Goal: Task Accomplishment & Management: Manage account settings

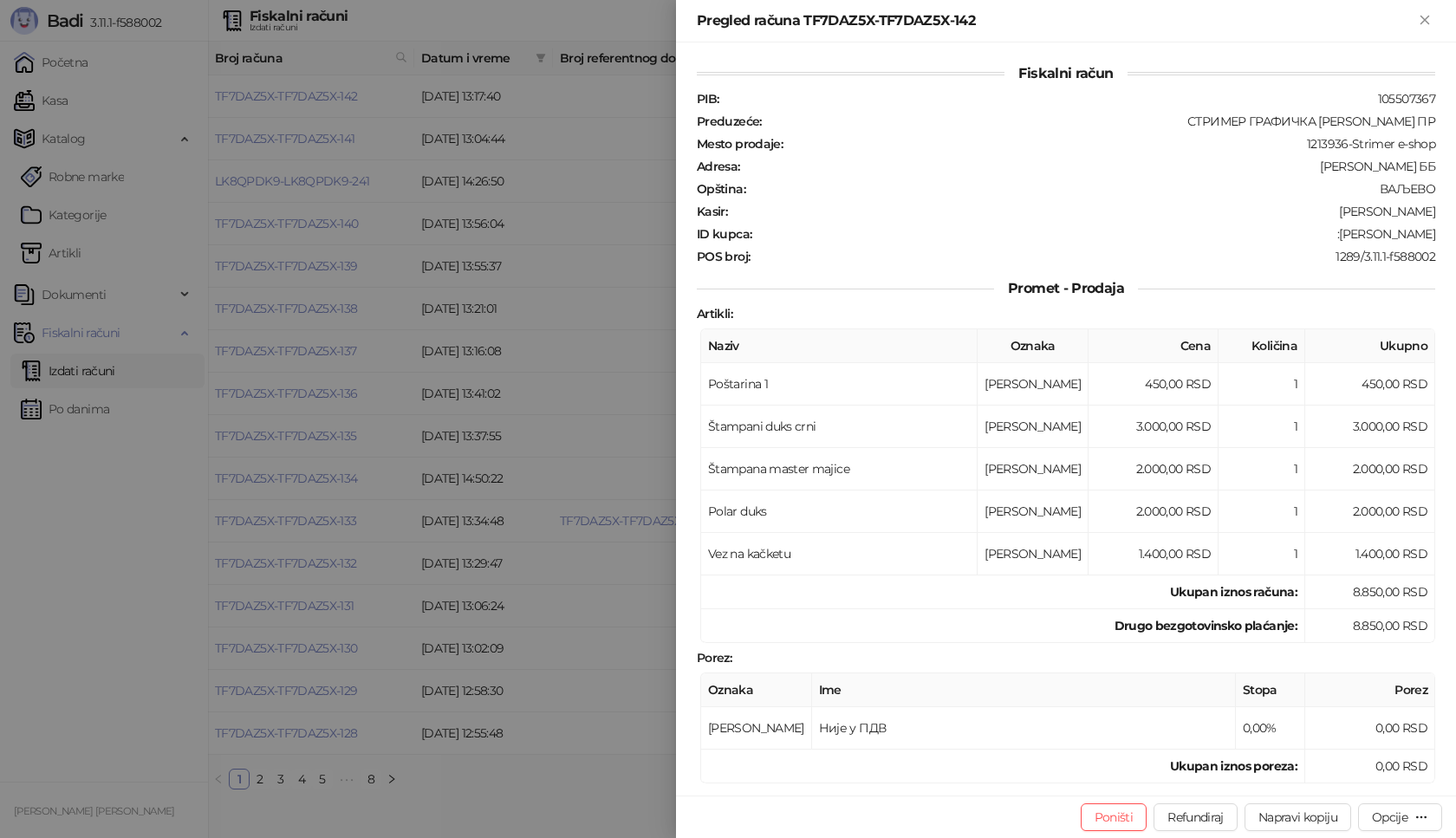
click at [1423, 32] on div "Pregled računa TF7DAZ5X-TF7DAZ5X-142" at bounding box center [1065, 21] width 780 height 42
click at [1426, 12] on icon "Zatvori" at bounding box center [1425, 20] width 16 height 16
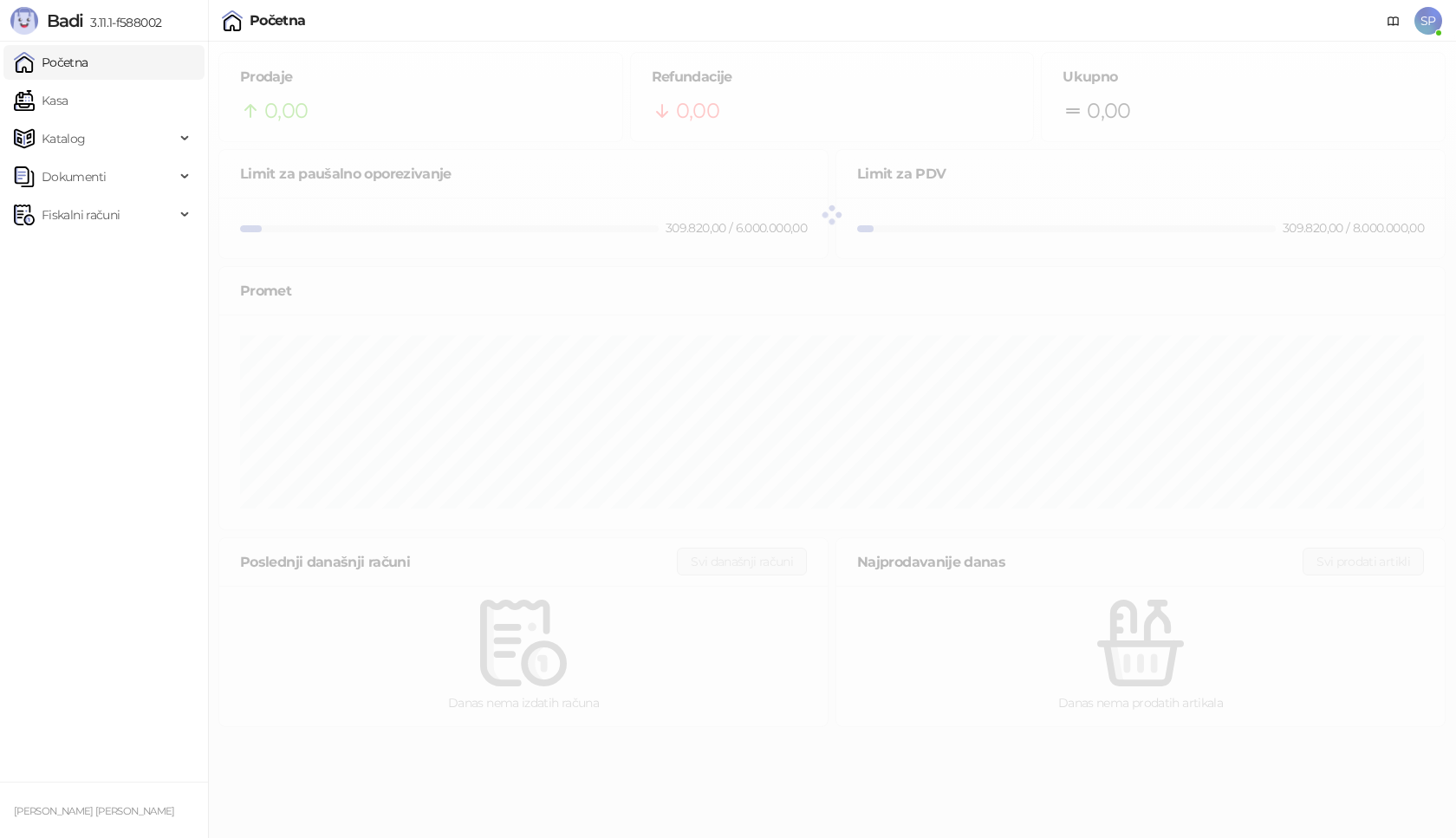
click at [1432, 24] on div "Potreban je unos PIN koda Pažnja: Unosom pogrešnog PIN koda 5 puta uzastopno, b…" at bounding box center [728, 419] width 1456 height 838
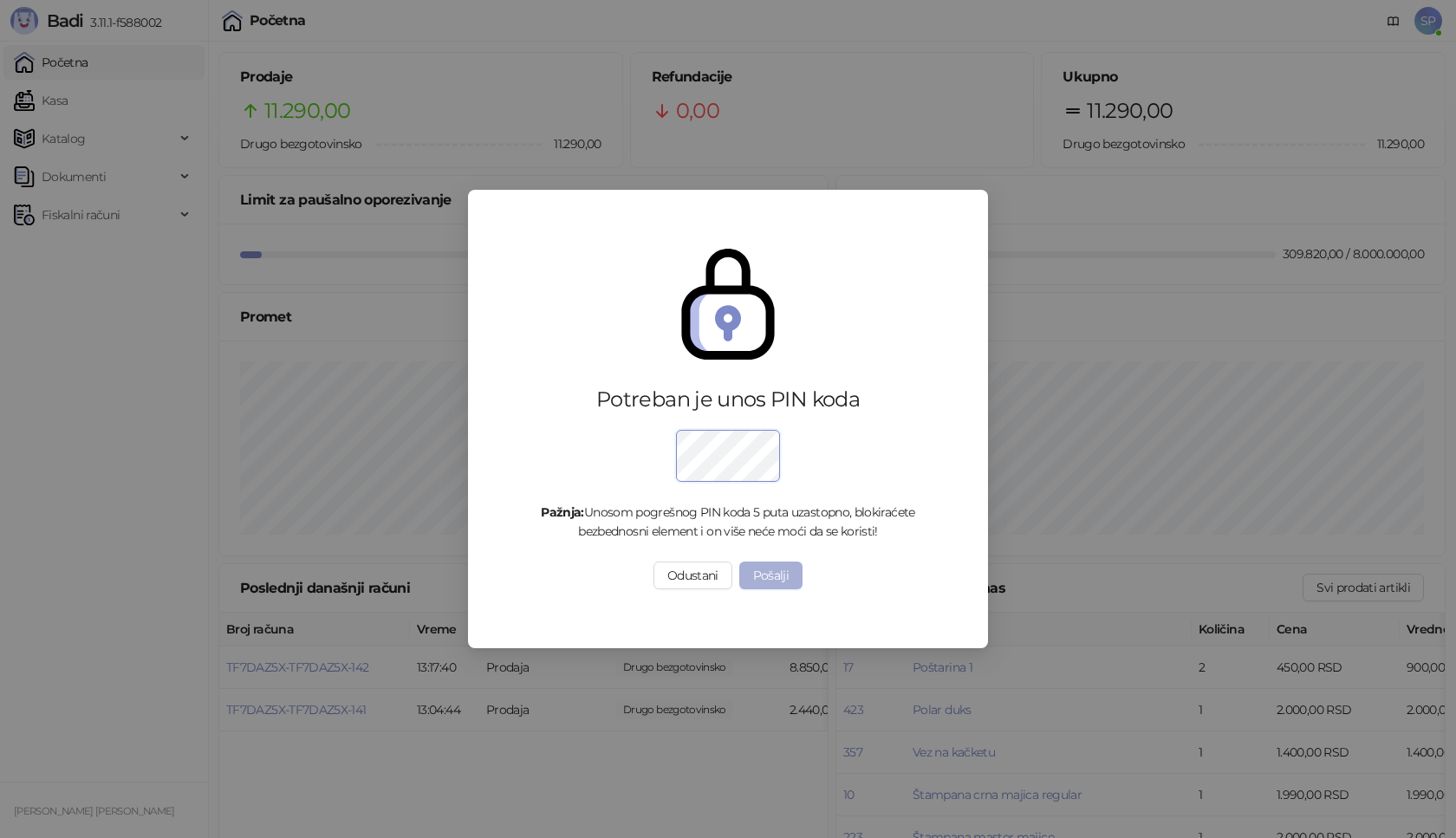
click at [753, 574] on button "Pošalji" at bounding box center [771, 575] width 64 height 28
click at [766, 576] on button "Pošalji" at bounding box center [771, 575] width 64 height 28
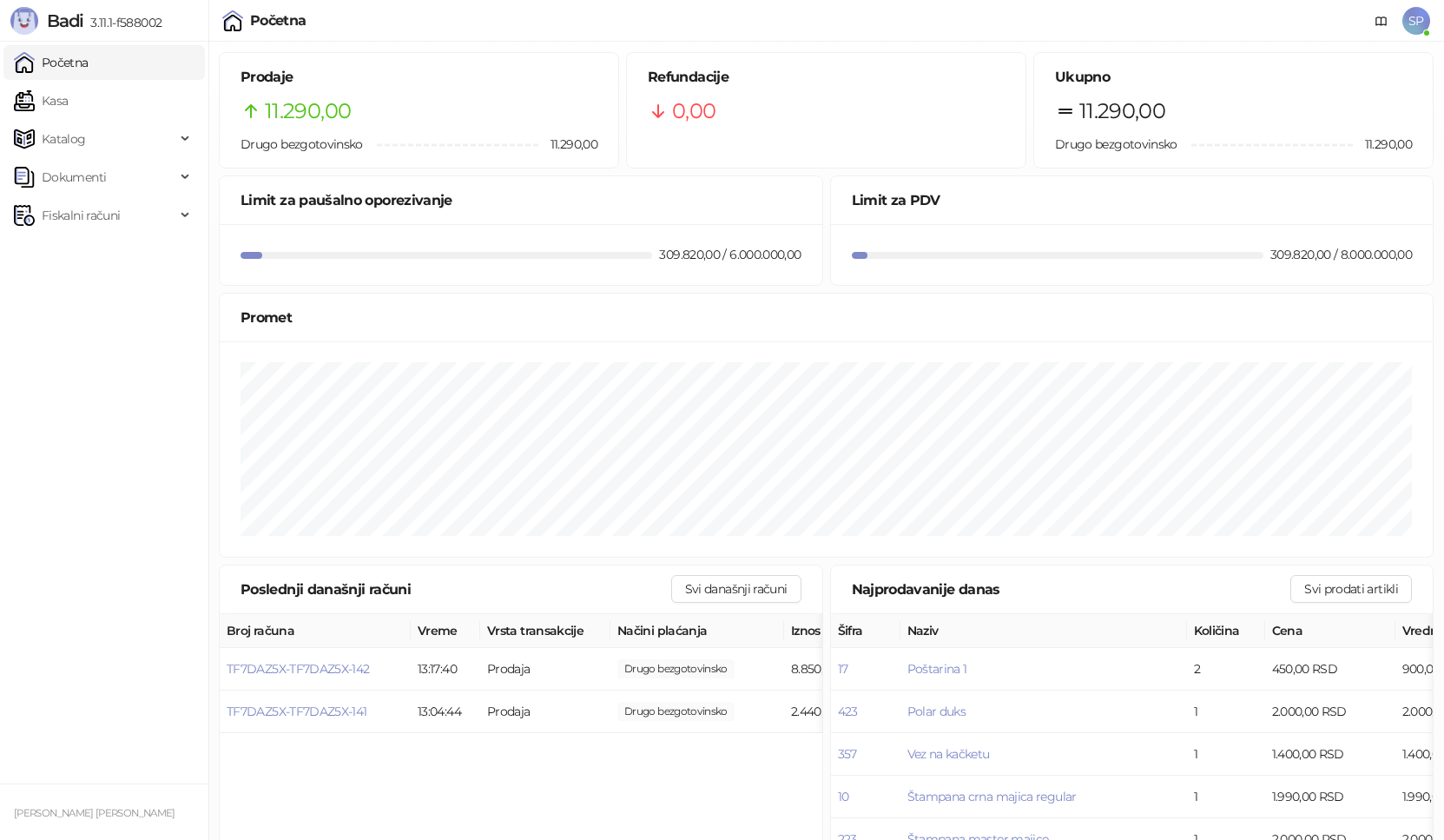
click at [1424, 28] on span "SP" at bounding box center [1416, 21] width 28 height 28
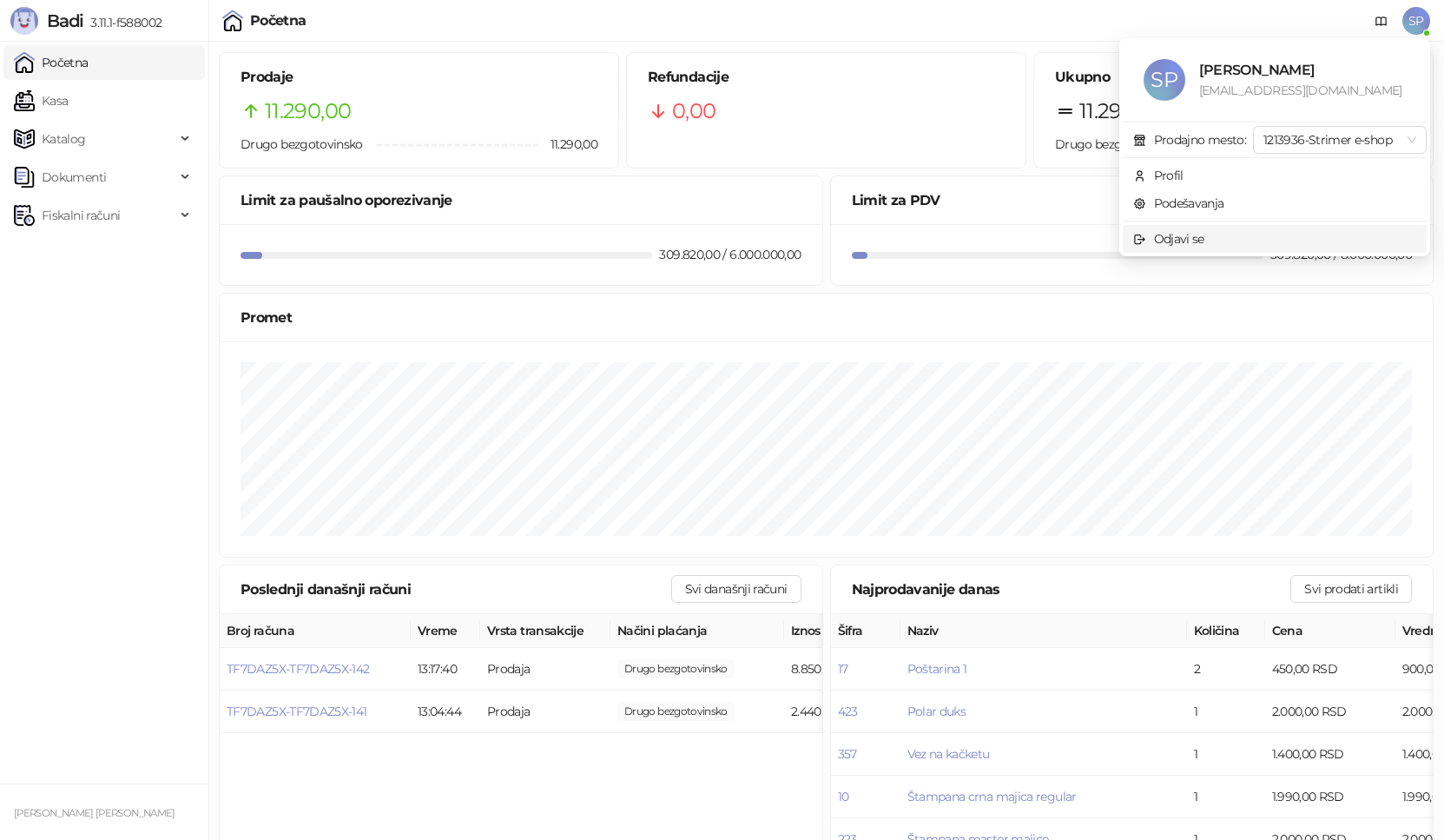
click at [1301, 239] on span "Odjavi se" at bounding box center [1275, 238] width 283 height 19
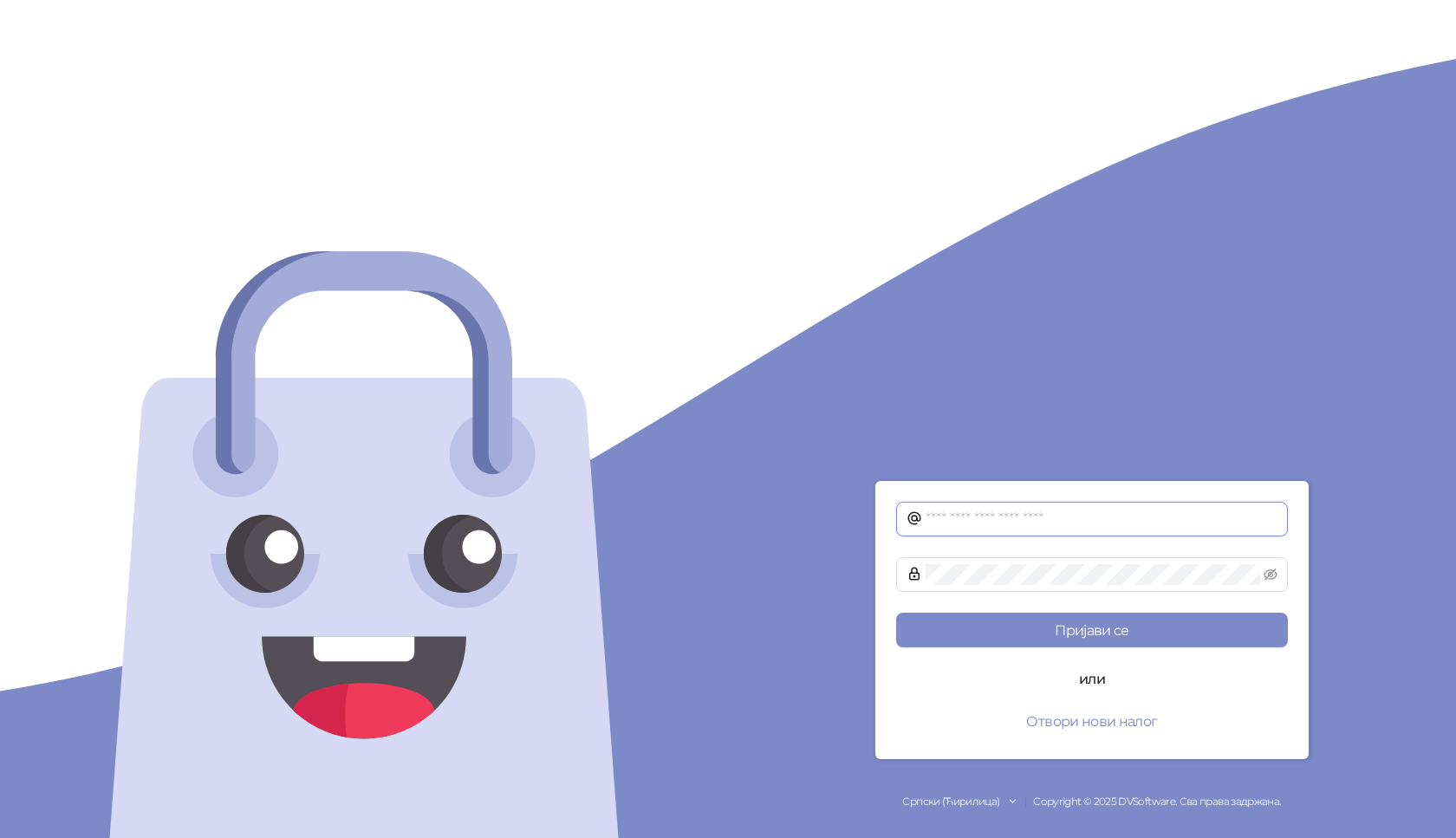
click at [947, 517] on input "text" at bounding box center [1102, 519] width 352 height 21
type input "**********"
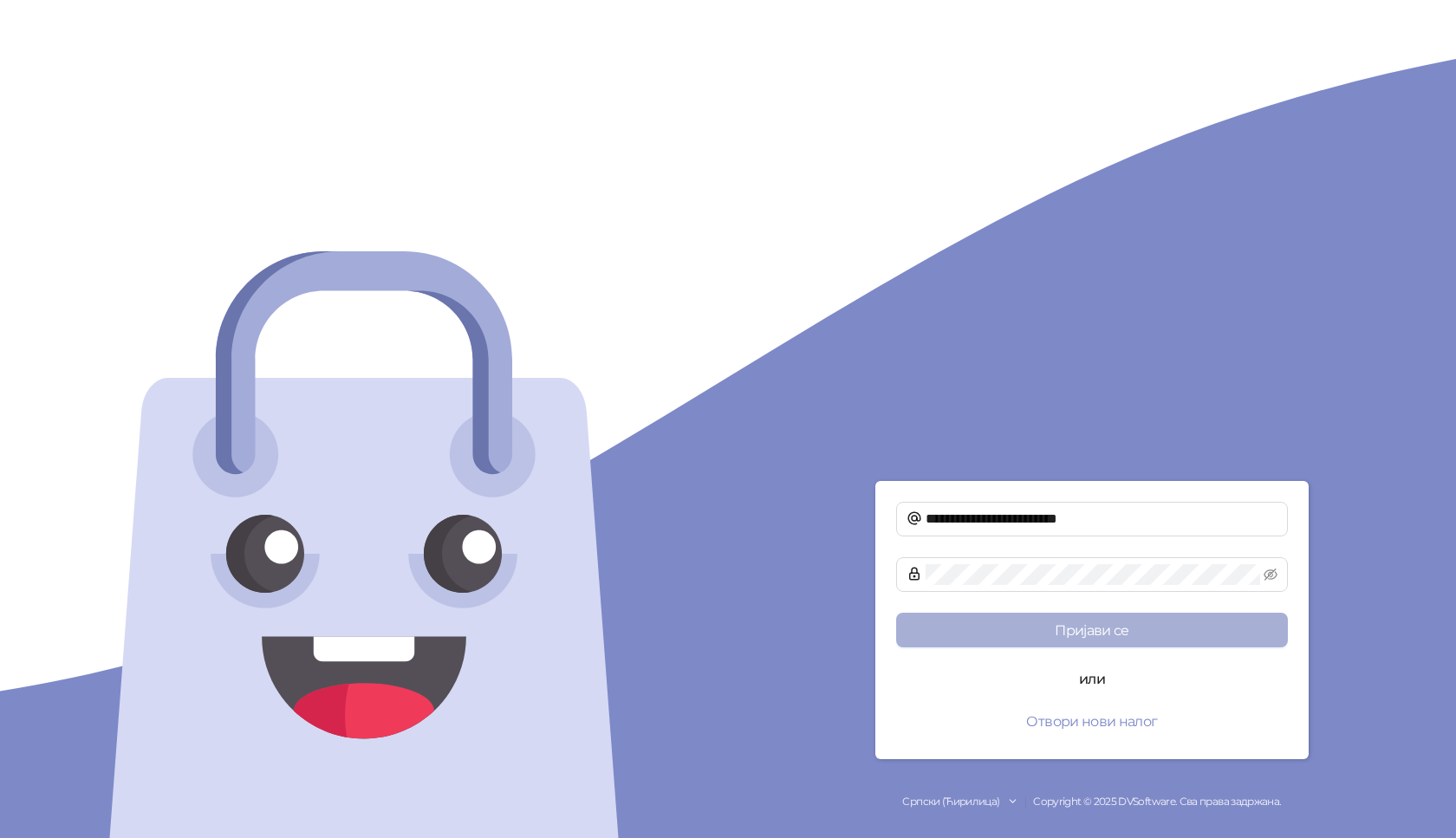
click at [1000, 626] on button "Пријави се" at bounding box center [1092, 629] width 392 height 35
